Goal: Complete application form

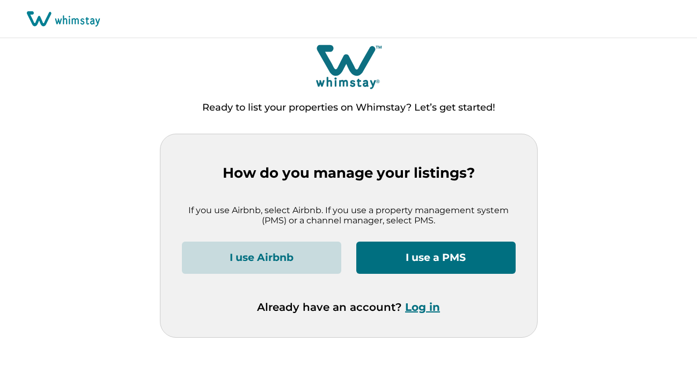
click at [426, 258] on button "I use a PMS" at bounding box center [435, 258] width 159 height 32
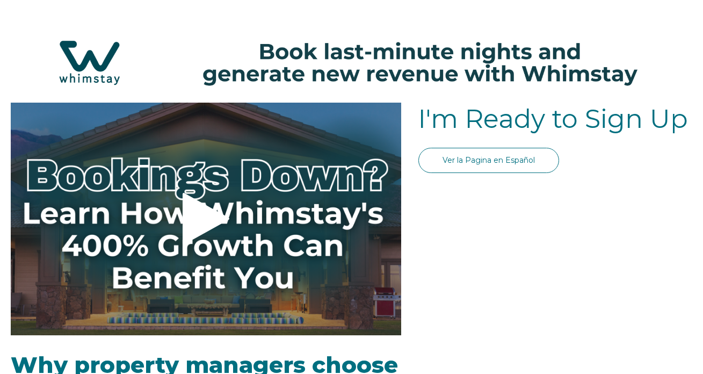
select select "US"
select select "Standard"
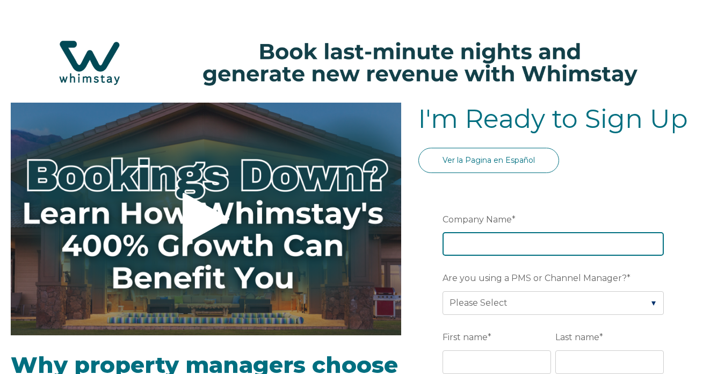
click at [474, 239] on input "Company Name *" at bounding box center [552, 244] width 221 height 24
type input "z"
type input "C"
type input "Zed Vacations"
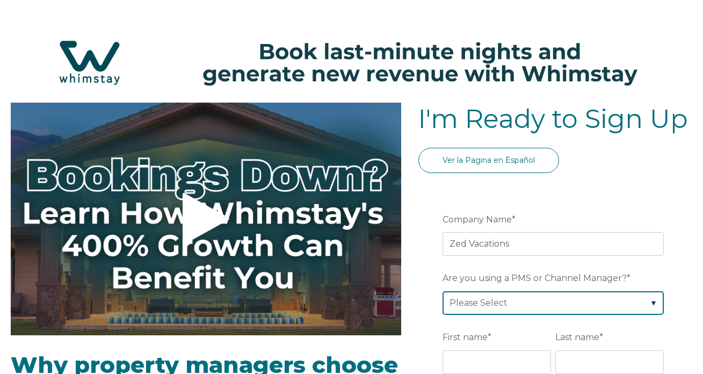
click at [525, 302] on select "Please Select Barefoot BookingPal Boost Brightside CiiRUS Escapia Guesty Hostaw…" at bounding box center [552, 303] width 221 height 24
select select "Not Listed"
click at [442, 291] on select "Please Select Barefoot BookingPal Boost Brightside CiiRUS Escapia Guesty Hostaw…" at bounding box center [552, 303] width 221 height 24
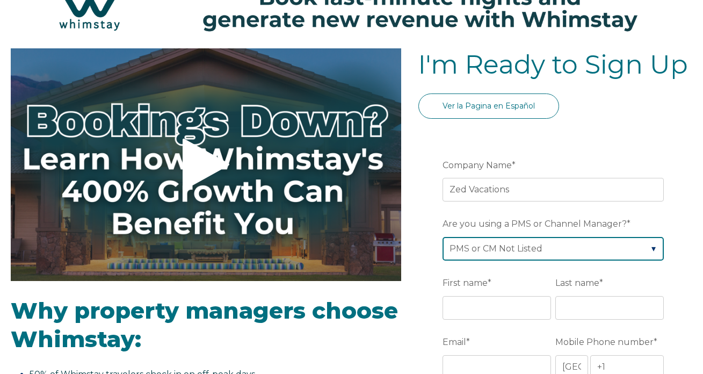
scroll to position [147, 0]
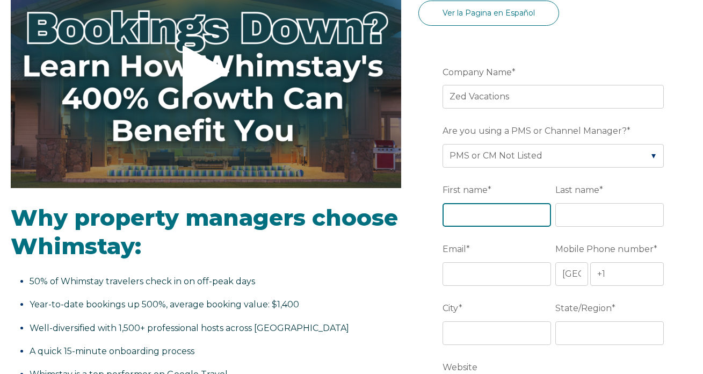
click at [498, 209] on input "First name *" at bounding box center [496, 215] width 108 height 24
type input "[PERSON_NAME]"
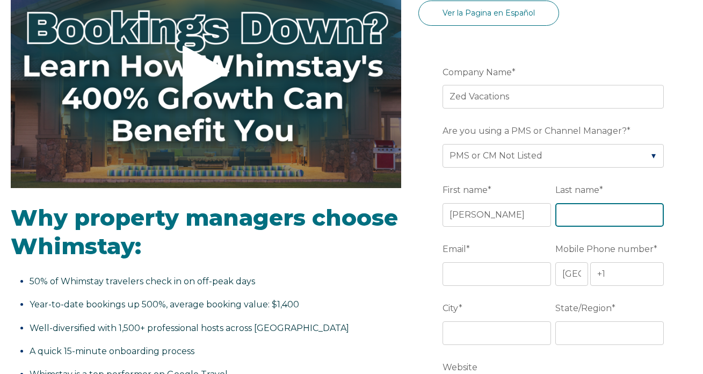
type input "[PERSON_NAME]"
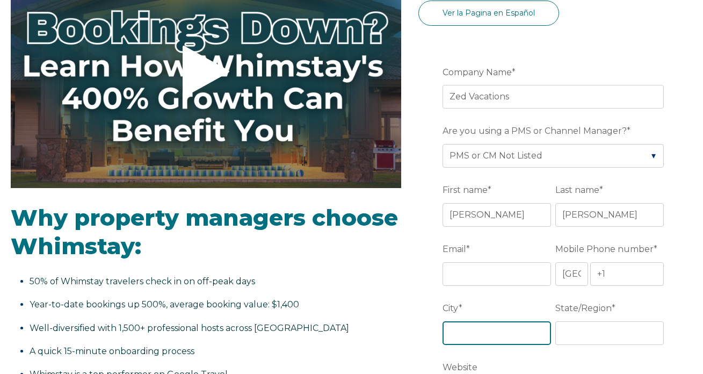
type input "[GEOGRAPHIC_DATA]"
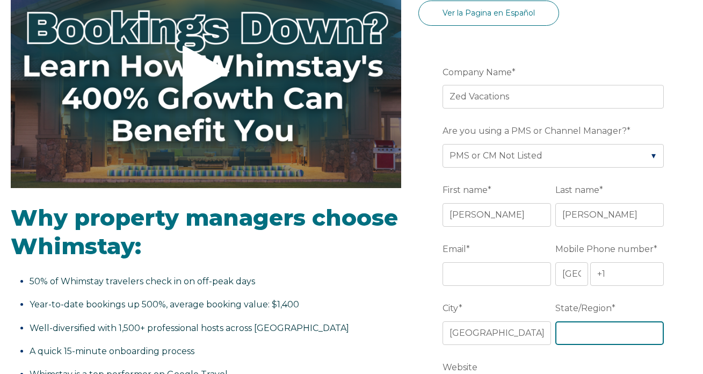
type input "CT"
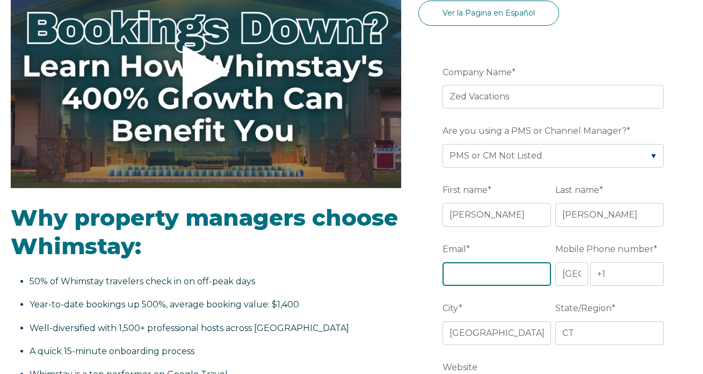
click at [510, 268] on input "Email *" at bounding box center [496, 274] width 108 height 24
type input "[EMAIL_ADDRESS][DOMAIN_NAME]"
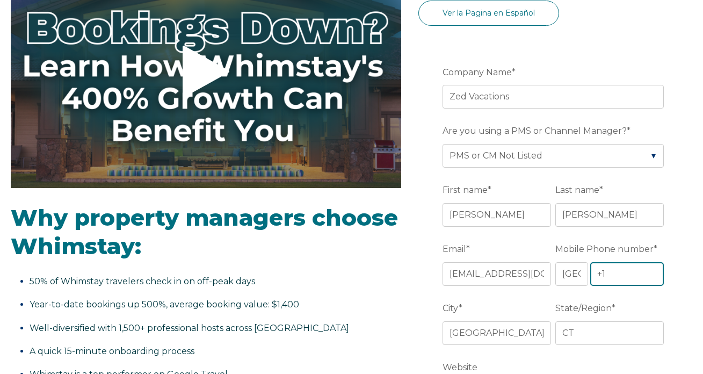
click at [600, 282] on input "+1" at bounding box center [627, 274] width 74 height 24
type input "[PHONE_NUMBER]"
click at [550, 300] on label "City *" at bounding box center [498, 307] width 113 height 19
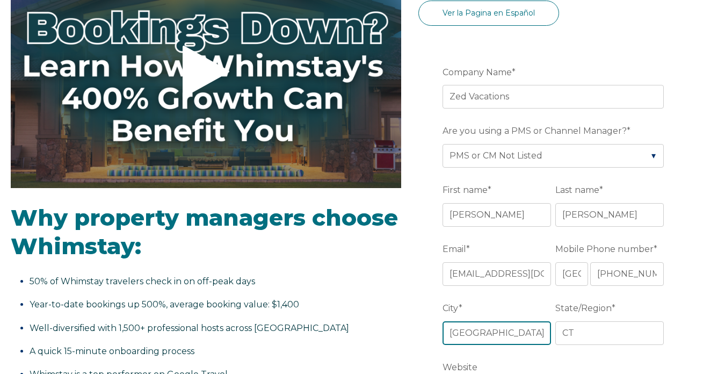
click at [550, 321] on input "[GEOGRAPHIC_DATA]" at bounding box center [496, 333] width 108 height 24
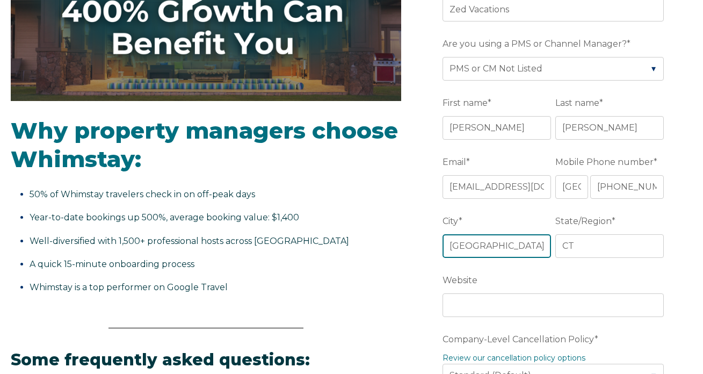
scroll to position [256, 0]
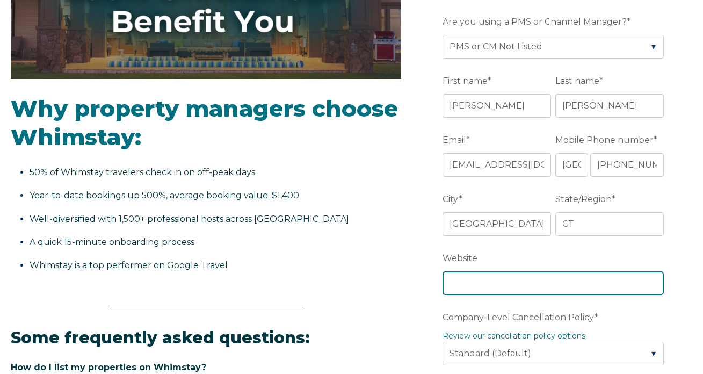
click at [545, 286] on input "Website" at bounding box center [552, 283] width 221 height 24
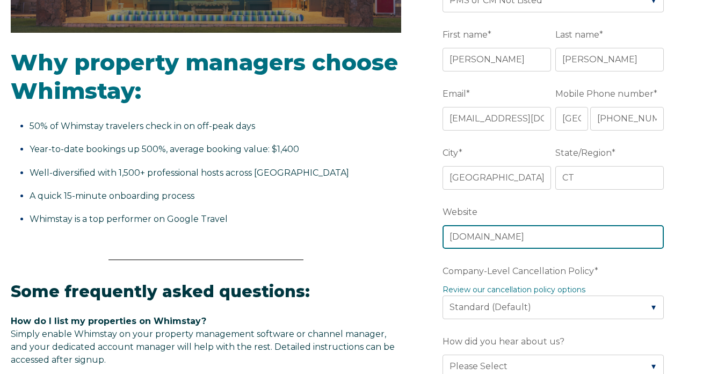
scroll to position [333, 0]
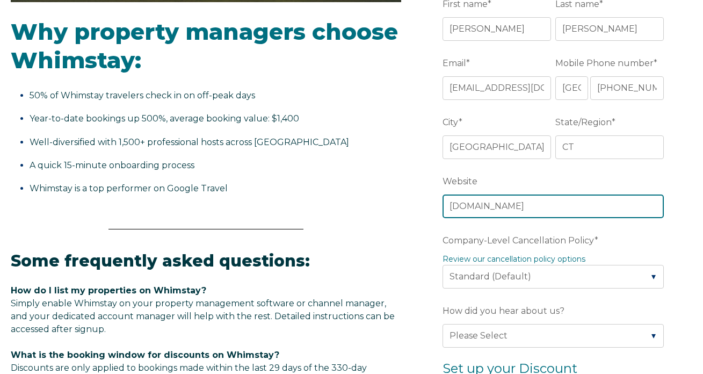
type input "[DOMAIN_NAME]"
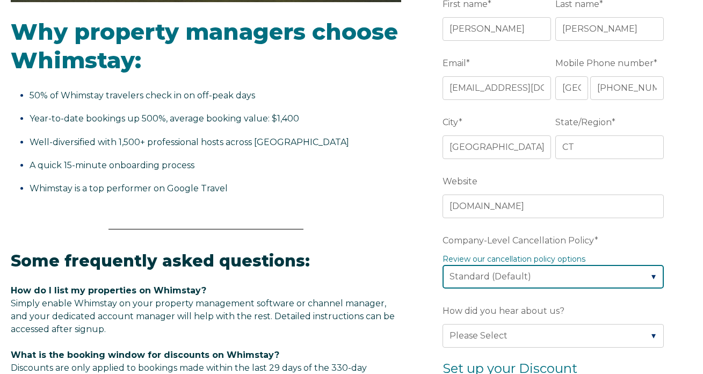
click at [567, 273] on select "Please Select Partial Standard (Default) Moderate Strict" at bounding box center [552, 277] width 221 height 24
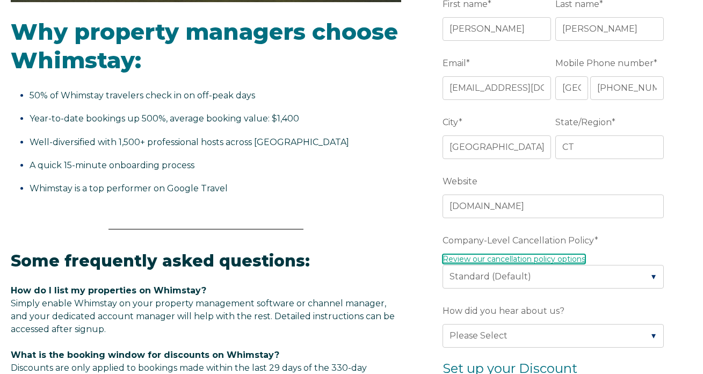
click at [551, 259] on link "Review our cancellation policy options" at bounding box center [513, 259] width 143 height 10
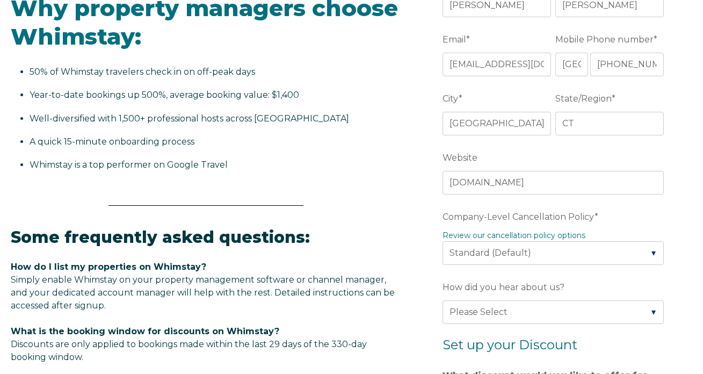
scroll to position [486, 0]
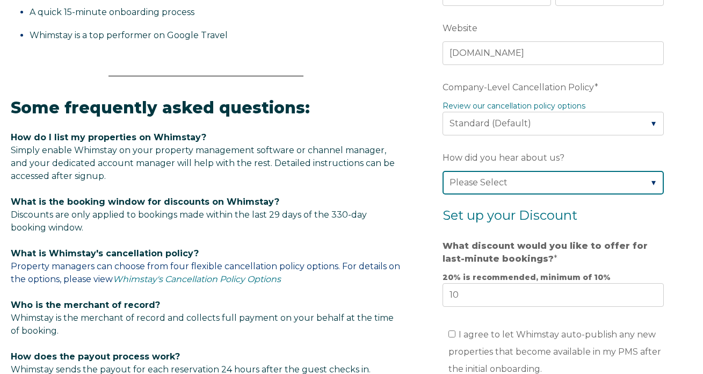
click at [560, 183] on select "Please Select Found Whimstay through a Google search Direct outreach from a Whi…" at bounding box center [552, 183] width 221 height 24
select select "Podcast"
click at [442, 171] on select "Please Select Found Whimstay through a Google search Direct outreach from a Whi…" at bounding box center [552, 183] width 221 height 24
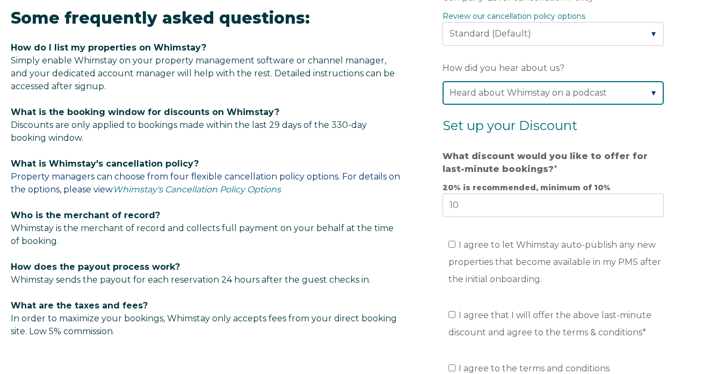
scroll to position [577, 0]
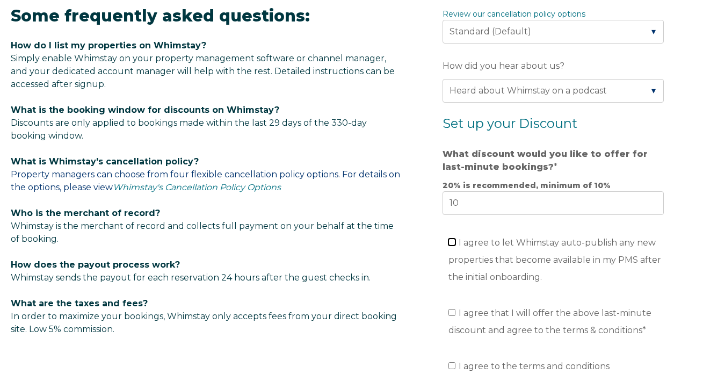
click at [452, 243] on input "I agree to let Whimstay auto-publish any new properties that become available i…" at bounding box center [451, 241] width 7 height 7
checkbox input "true"
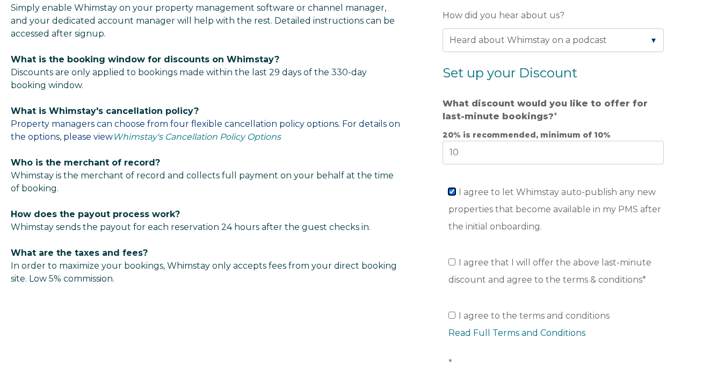
scroll to position [630, 0]
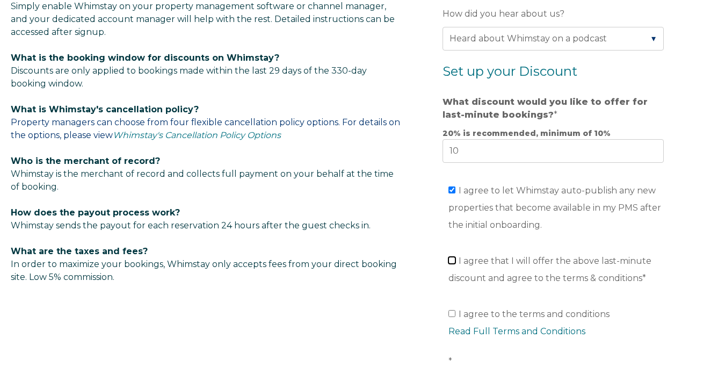
click at [451, 260] on input "I agree that I will offer the above last-minute discount and agree to the terms…" at bounding box center [451, 260] width 7 height 7
checkbox input "true"
click at [451, 313] on input "I agree to the terms and conditions Read Full Terms and Conditions *" at bounding box center [451, 313] width 7 height 7
checkbox input "true"
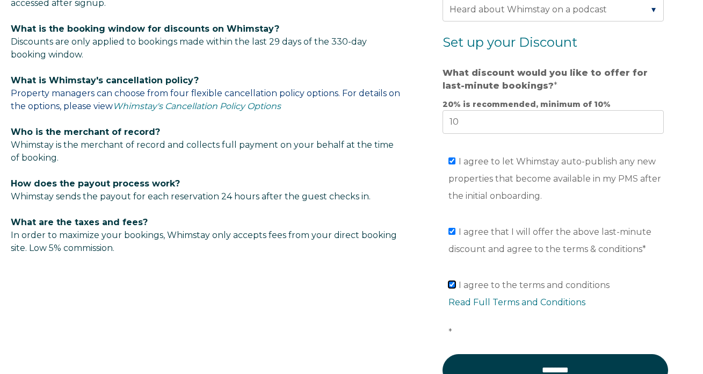
scroll to position [667, 0]
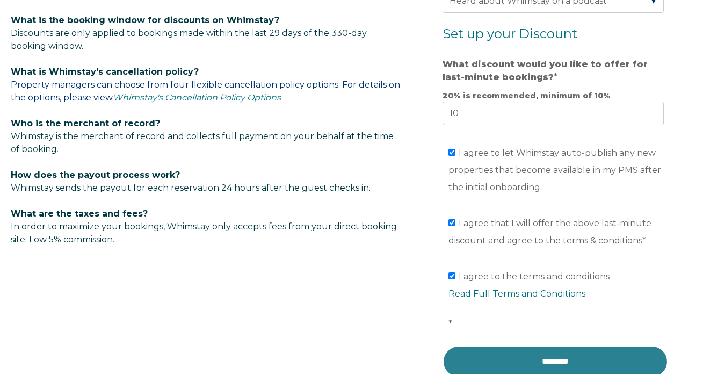
click at [570, 357] on input "********" at bounding box center [554, 361] width 225 height 32
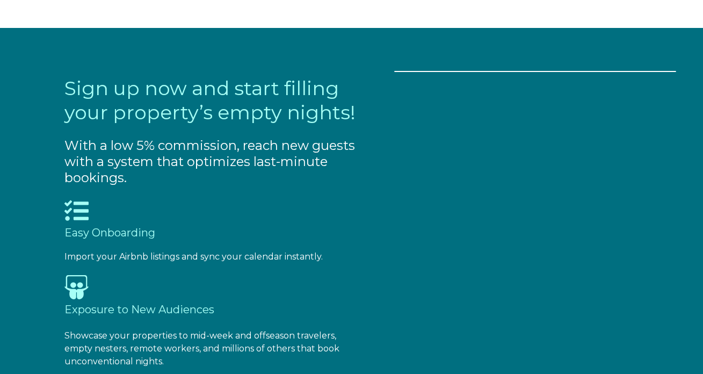
select select "US"
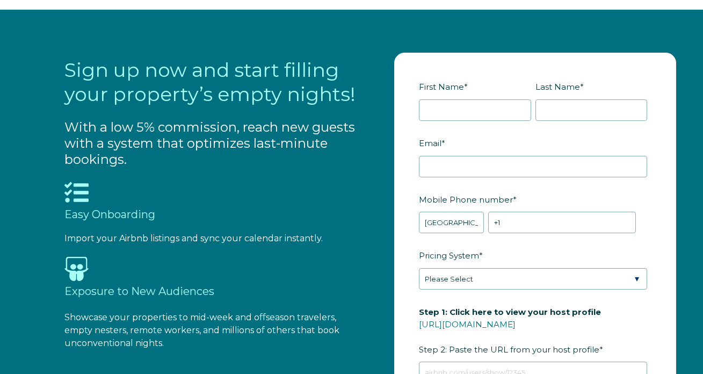
scroll to position [1118, 0]
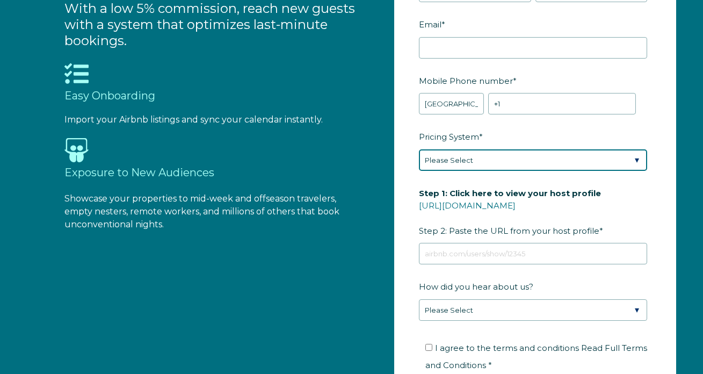
click at [473, 162] on select "Please Select Manual Airbnb Smart Pricing PriceLabs Wheelhouse Beyond Pricing 3…" at bounding box center [533, 159] width 228 height 21
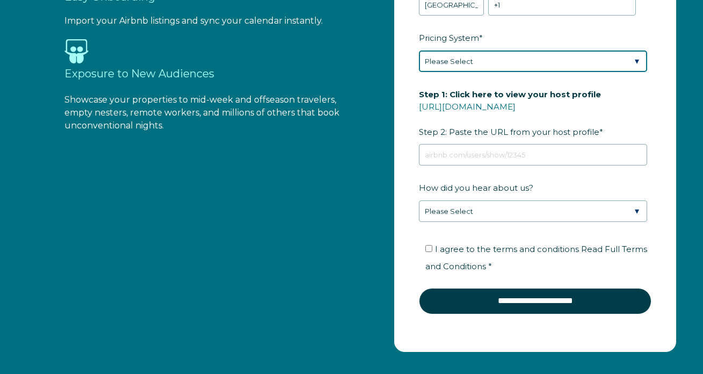
scroll to position [1060, 0]
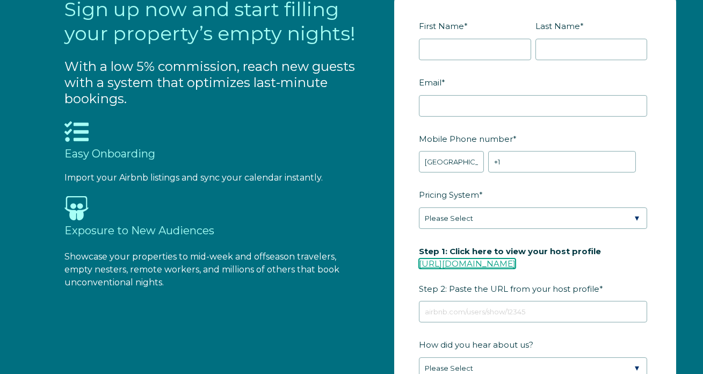
click at [541, 261] on form "First Name * Last Name * RBO Token Company ID Referrer Code Dialer Code SSOB Co…" at bounding box center [534, 249] width 281 height 515
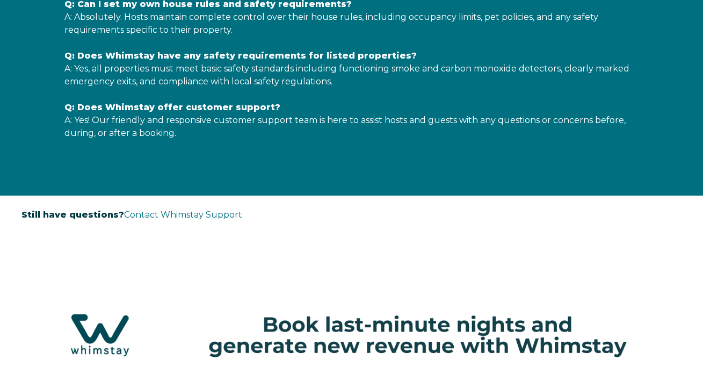
scroll to position [2295, 0]
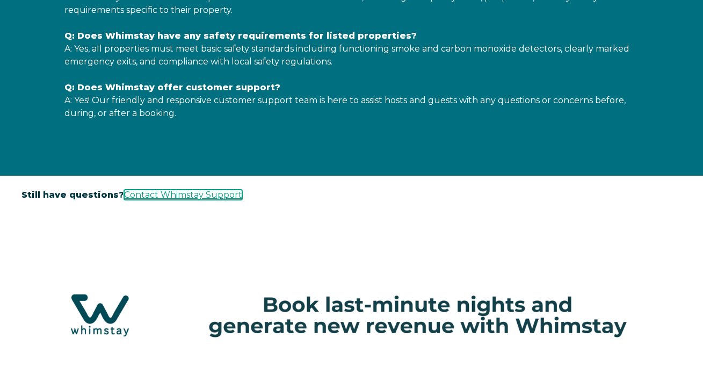
click at [179, 190] on link "Contact Whimstay Support" at bounding box center [183, 194] width 118 height 10
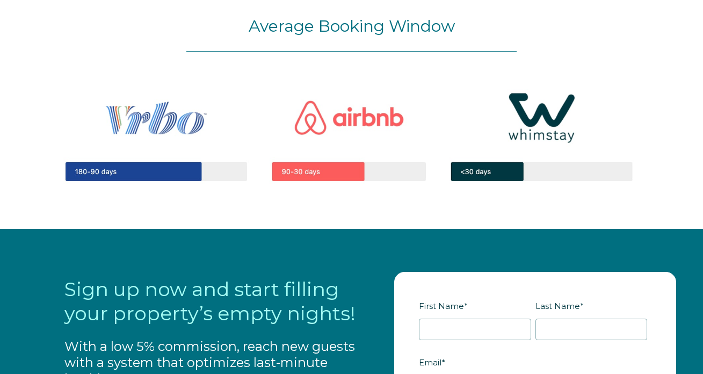
scroll to position [1025, 0]
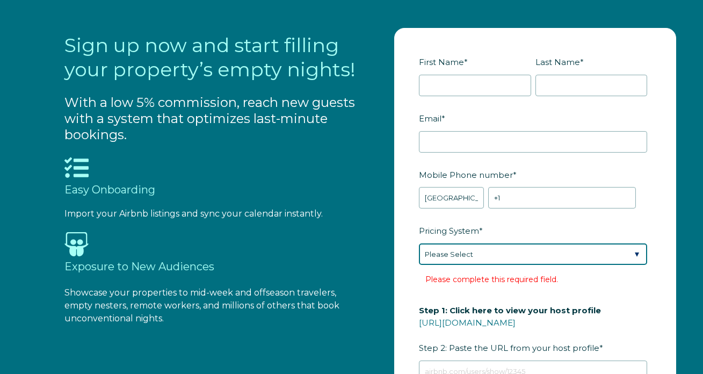
click at [513, 249] on select "Please Select Manual Airbnb Smart Pricing PriceLabs Wheelhouse Beyond Pricing 3…" at bounding box center [533, 253] width 228 height 21
select select "PriceLabs"
click at [419, 243] on select "Please Select Manual Airbnb Smart Pricing PriceLabs Wheelhouse Beyond Pricing 3…" at bounding box center [533, 253] width 228 height 21
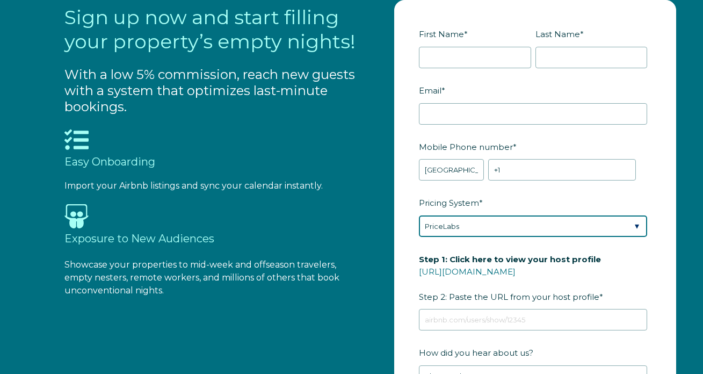
scroll to position [1051, 0]
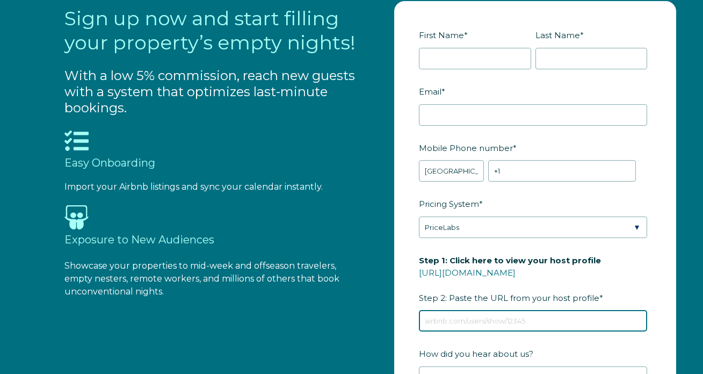
click at [485, 317] on input "Step 1: Click here to view your host profile https://www.airbnb.com/users/show/…" at bounding box center [533, 320] width 228 height 21
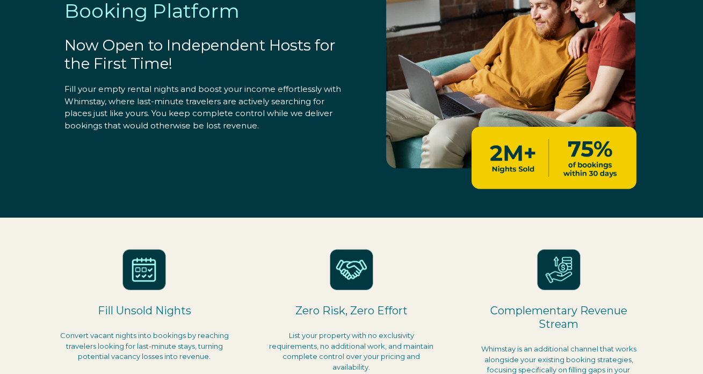
scroll to position [0, 0]
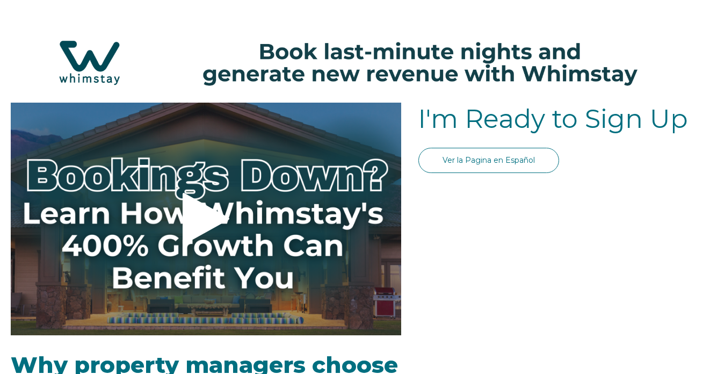
select select "US"
select select "Standard"
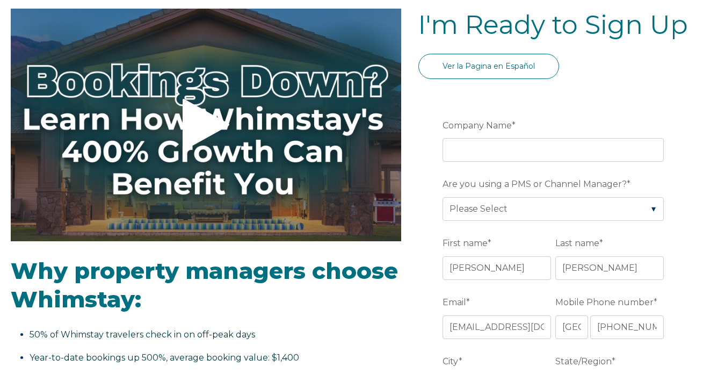
scroll to position [189, 0]
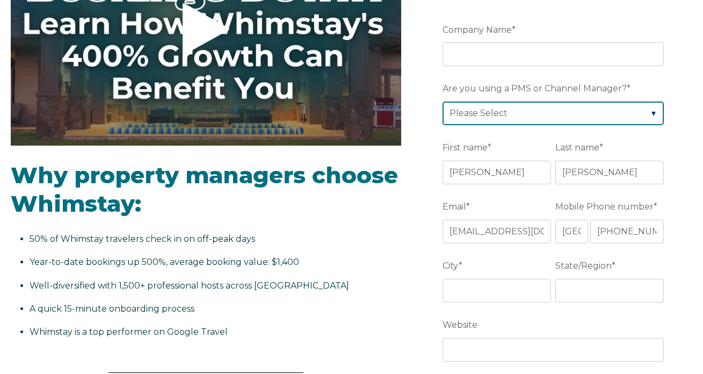
click at [505, 112] on select "Please Select Barefoot BookingPal Boost Brightside CiiRUS Escapia Guesty Hostaw…" at bounding box center [552, 113] width 221 height 24
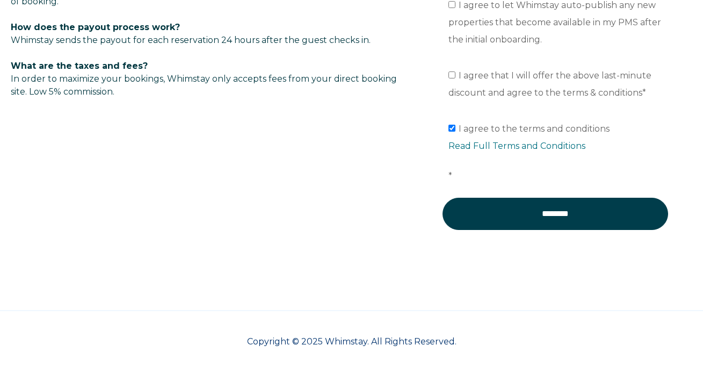
scroll to position [0, 0]
